Goal: Task Accomplishment & Management: Use online tool/utility

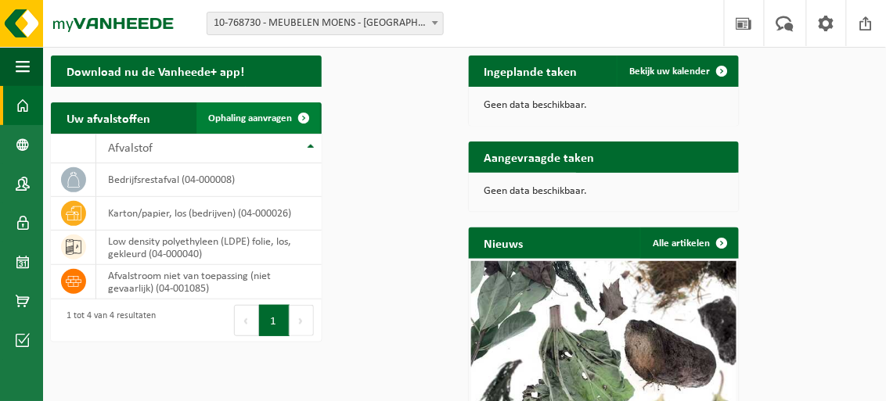
click at [293, 124] on span "Ophaling aanvragen" at bounding box center [251, 118] width 84 height 10
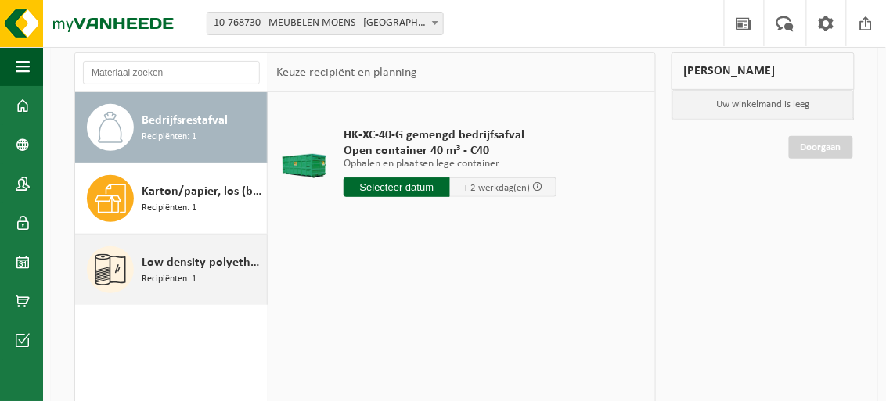
scroll to position [78, 0]
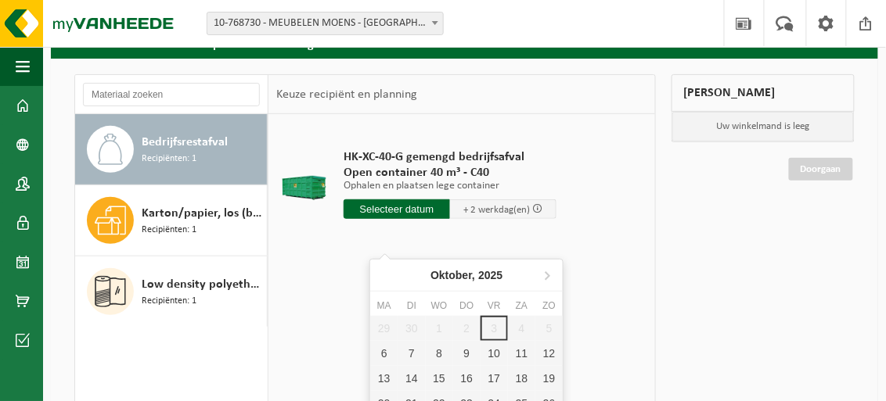
click at [401, 219] on input "text" at bounding box center [396, 209] width 106 height 20
click at [383, 352] on div "6" at bounding box center [383, 353] width 27 height 25
type input "Van [DATE]"
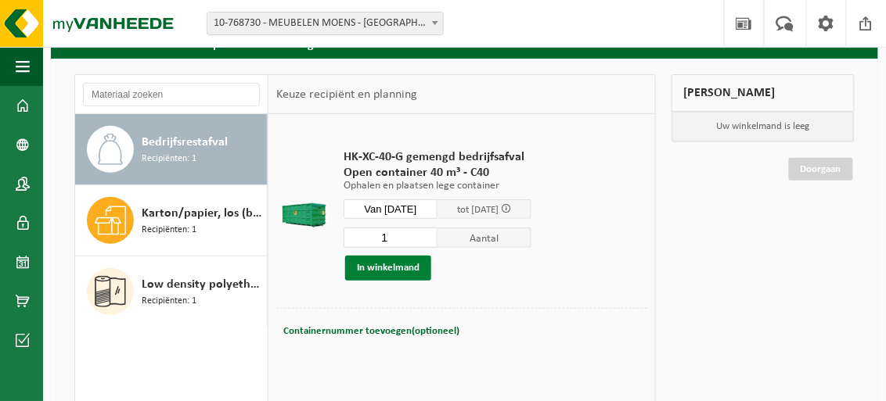
click at [401, 281] on button "In winkelmand" at bounding box center [388, 268] width 86 height 25
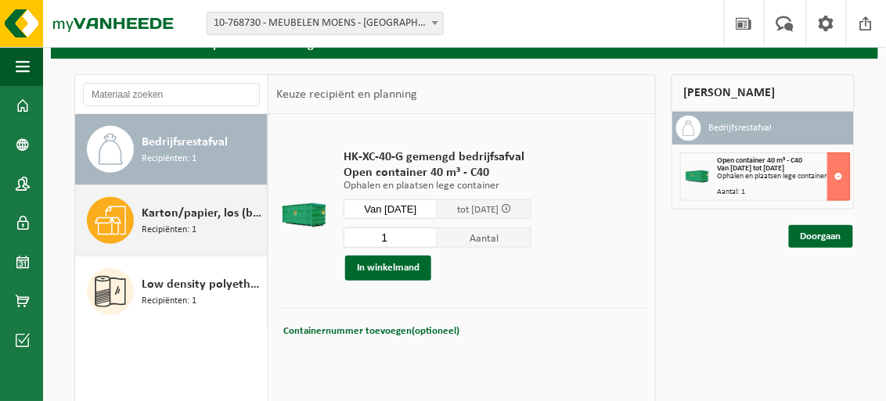
click at [142, 223] on span "Karton/papier, los (bedrijven)" at bounding box center [202, 213] width 121 height 19
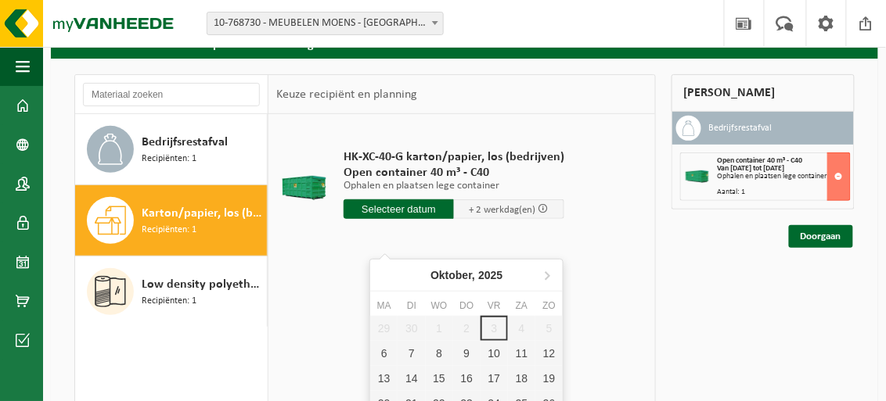
click at [390, 219] on input "text" at bounding box center [398, 209] width 110 height 20
click at [385, 354] on div "6" at bounding box center [383, 353] width 27 height 25
type input "Van [DATE]"
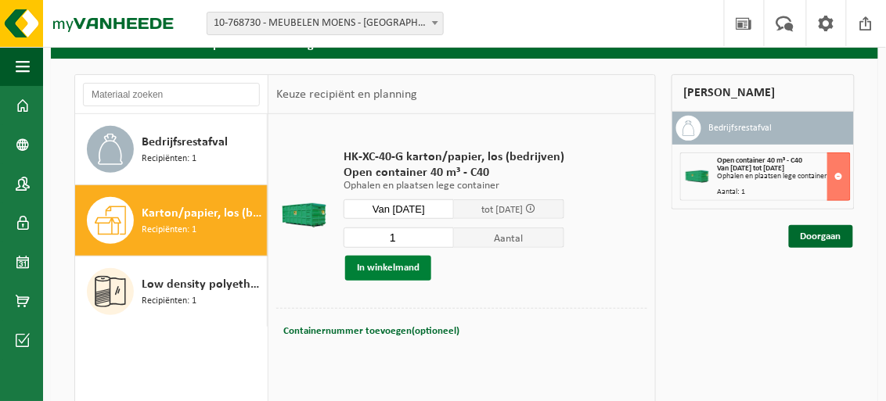
click at [404, 281] on button "In winkelmand" at bounding box center [388, 268] width 86 height 25
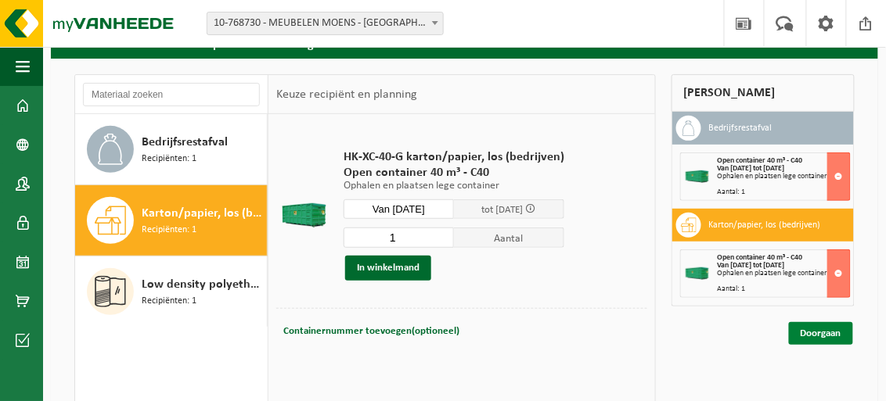
click at [830, 345] on link "Doorgaan" at bounding box center [821, 333] width 64 height 23
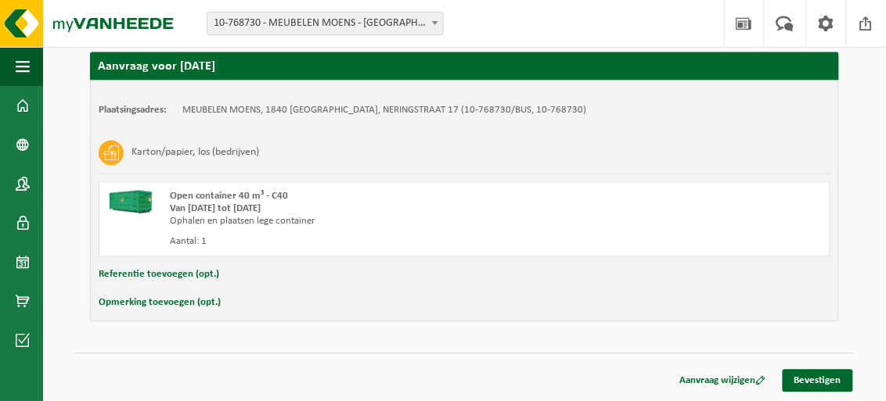
scroll to position [594, 0]
click at [817, 375] on link "Bevestigen" at bounding box center [817, 381] width 70 height 23
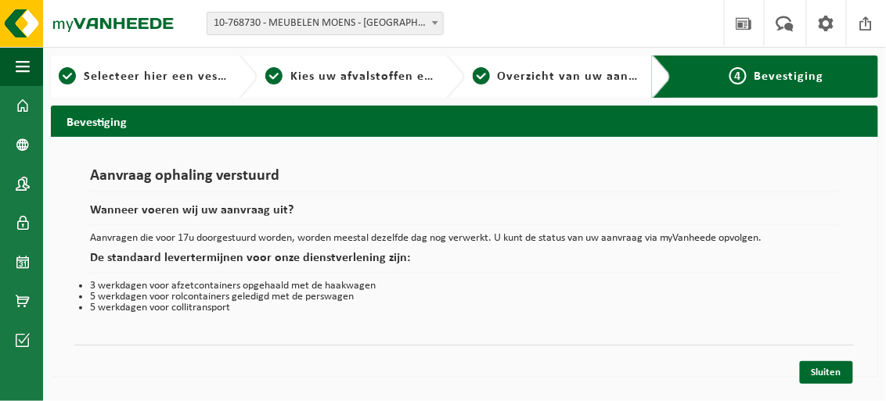
scroll to position [32, 0]
click at [831, 376] on link "Sluiten" at bounding box center [825, 372] width 53 height 23
